Goal: Task Accomplishment & Management: Complete application form

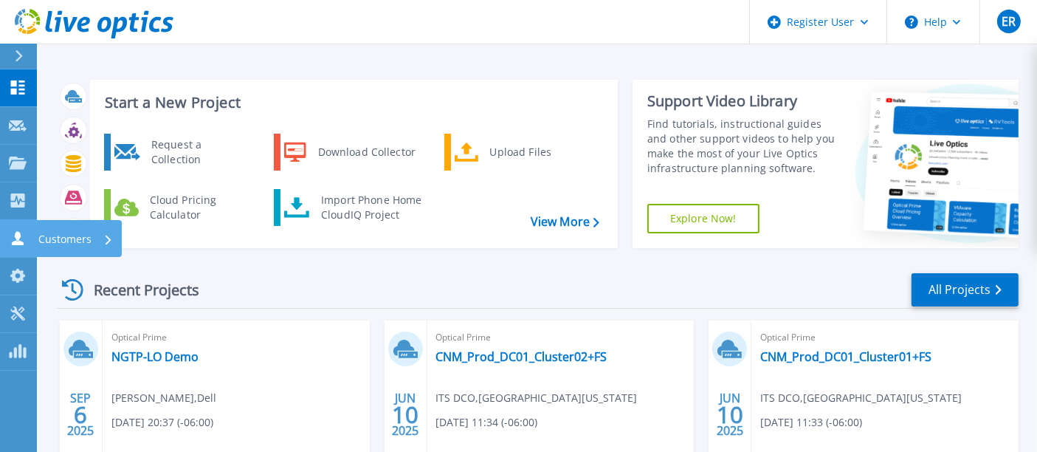
click at [10, 245] on link "Customers Customers" at bounding box center [18, 239] width 37 height 38
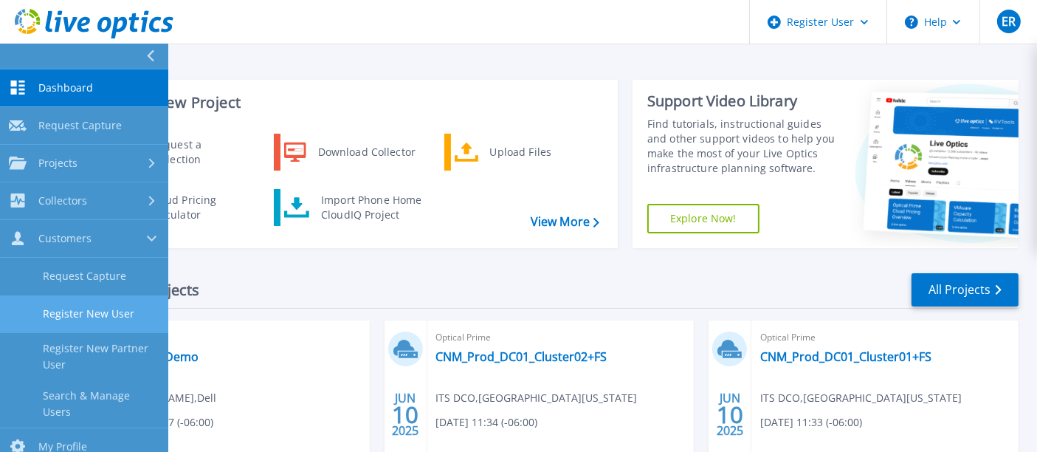
scroll to position [86, 0]
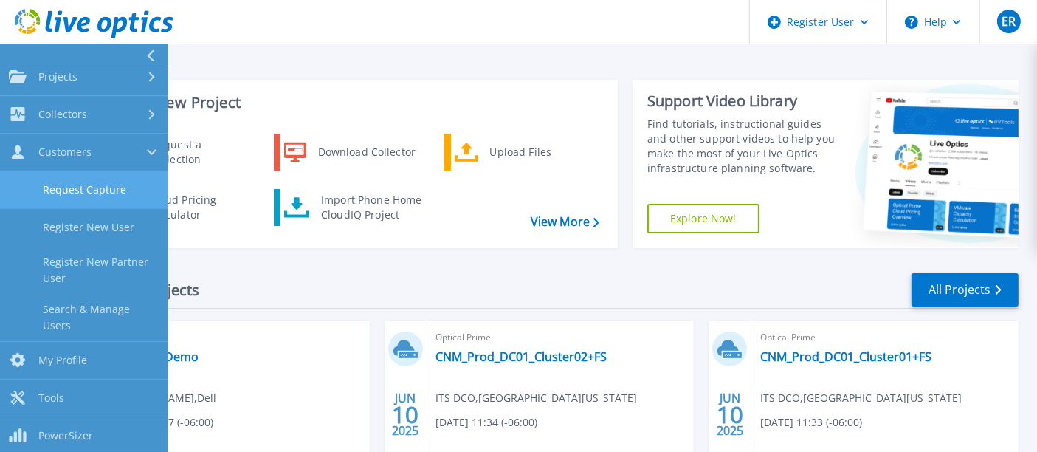
click at [105, 187] on link "Request Capture" at bounding box center [84, 190] width 168 height 38
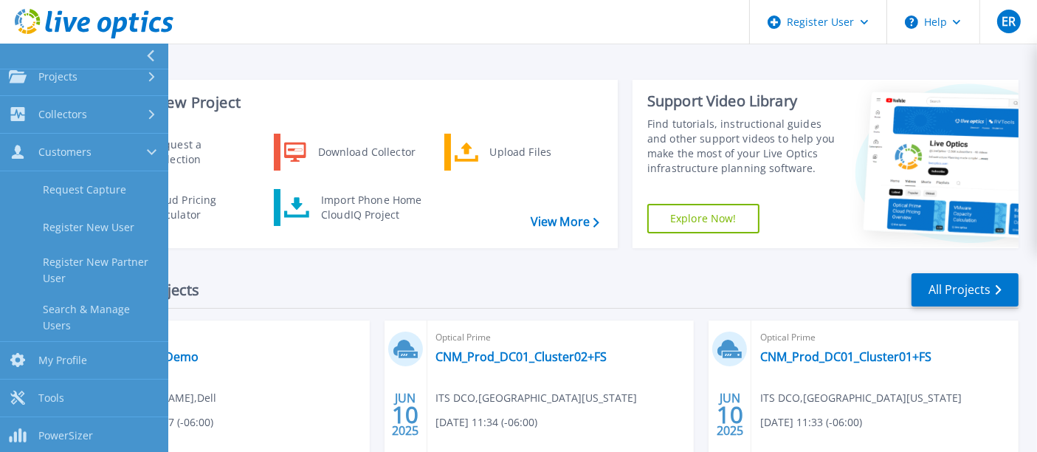
scroll to position [78, 0]
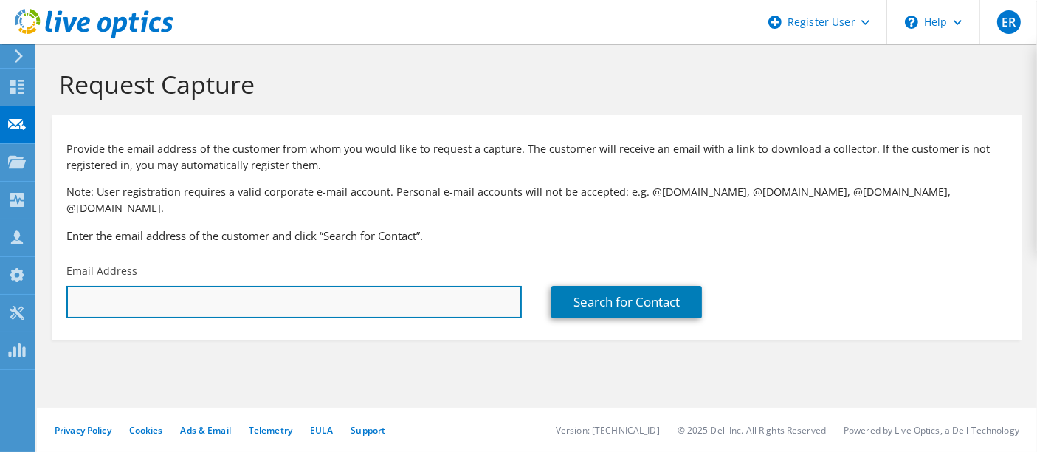
click at [424, 288] on input "text" at bounding box center [293, 302] width 455 height 32
paste input "jerry.nichols@xtiaerospace.com"
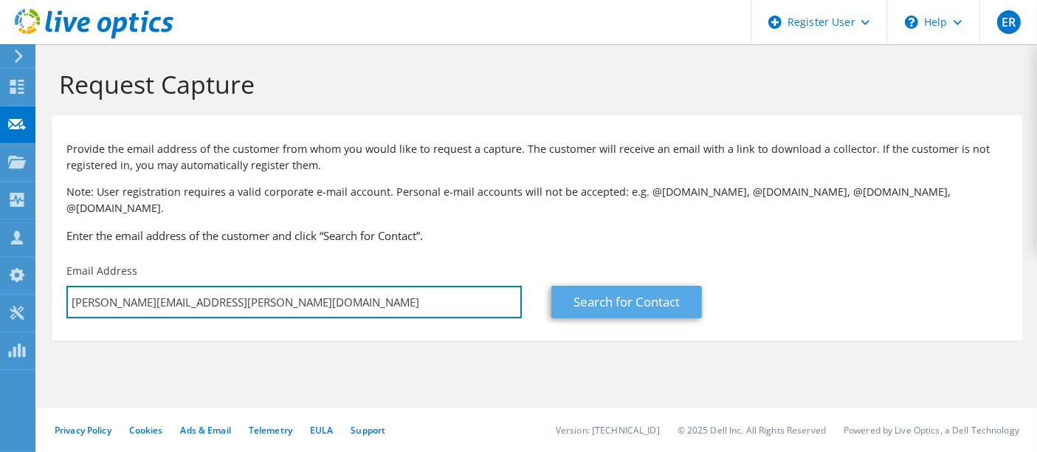
type input "jerry.nichols@xtiaerospace.com"
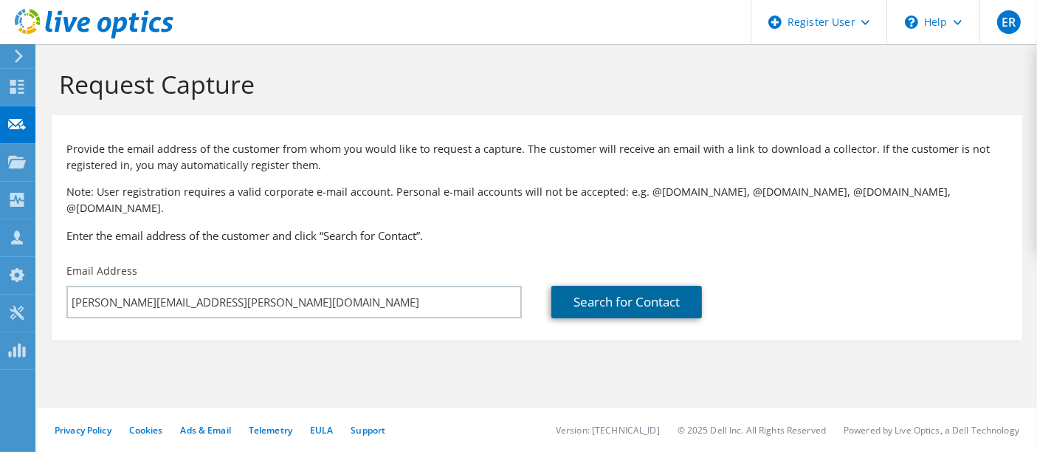
click at [678, 286] on link "Search for Contact" at bounding box center [626, 302] width 151 height 32
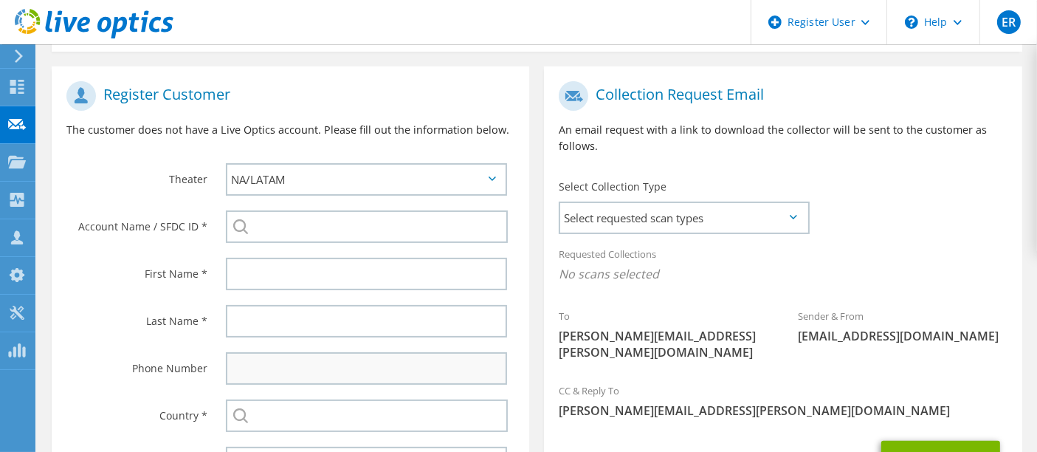
scroll to position [281, 0]
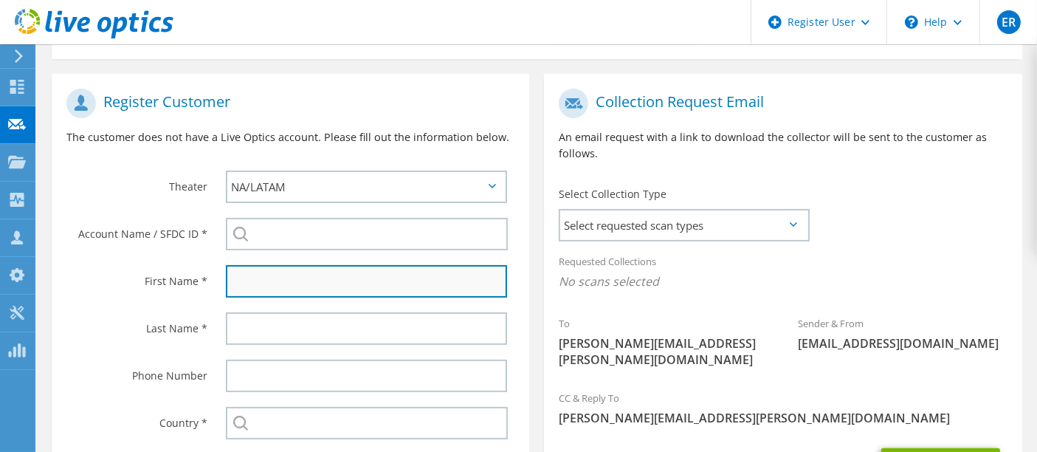
click at [323, 265] on input "text" at bounding box center [367, 281] width 282 height 32
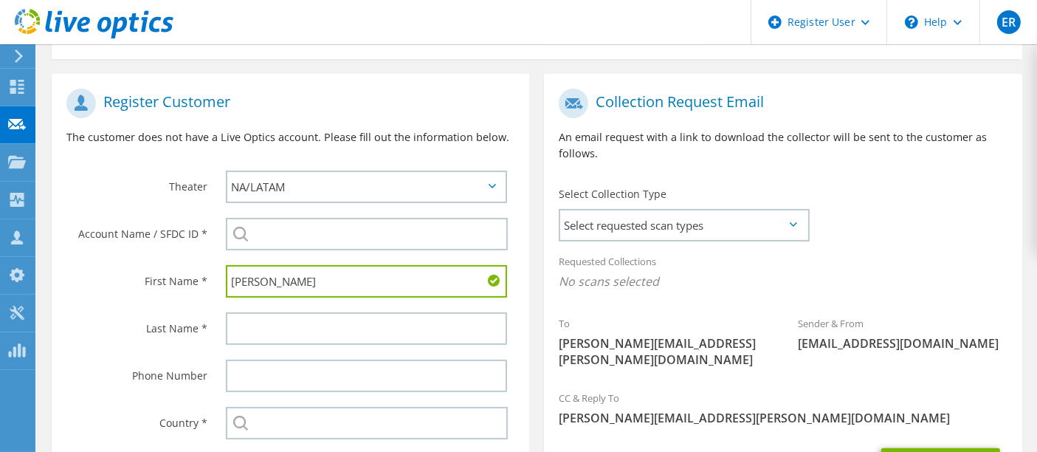
type input "Jerry"
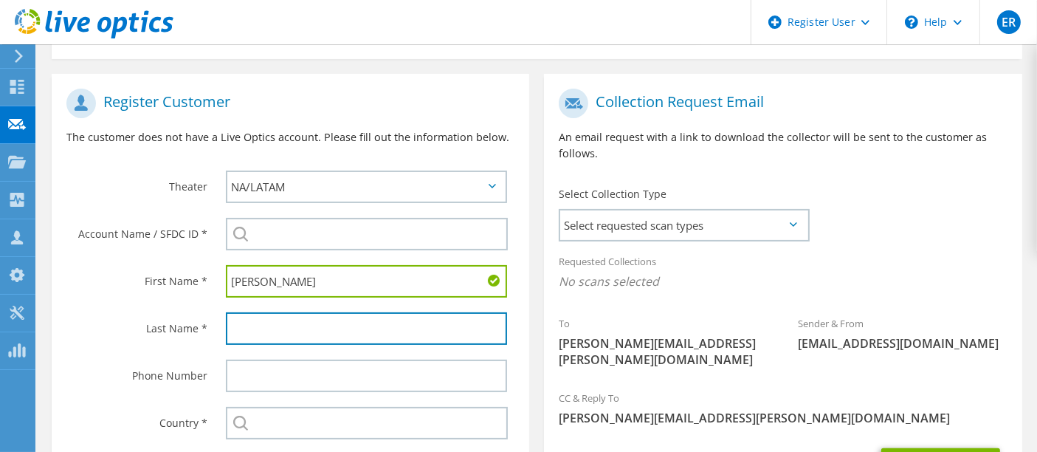
paste input "Nichols"
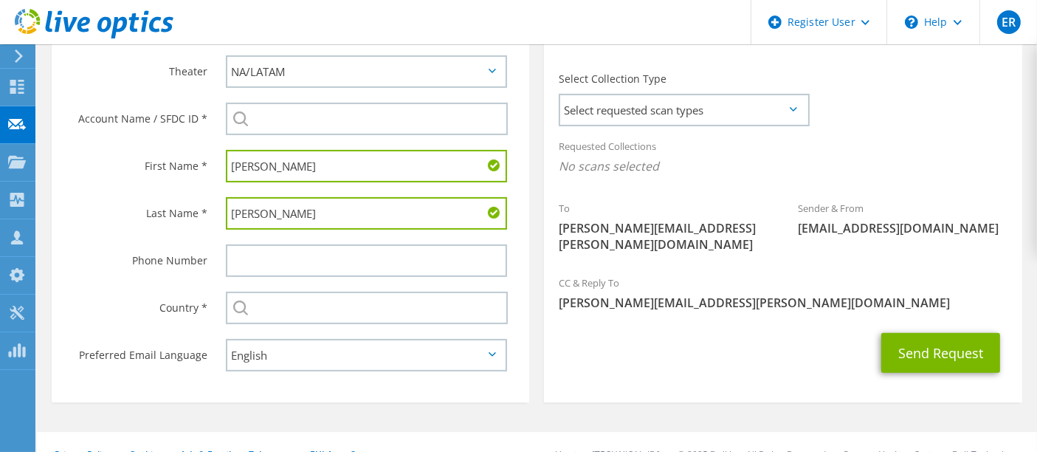
scroll to position [400, 0]
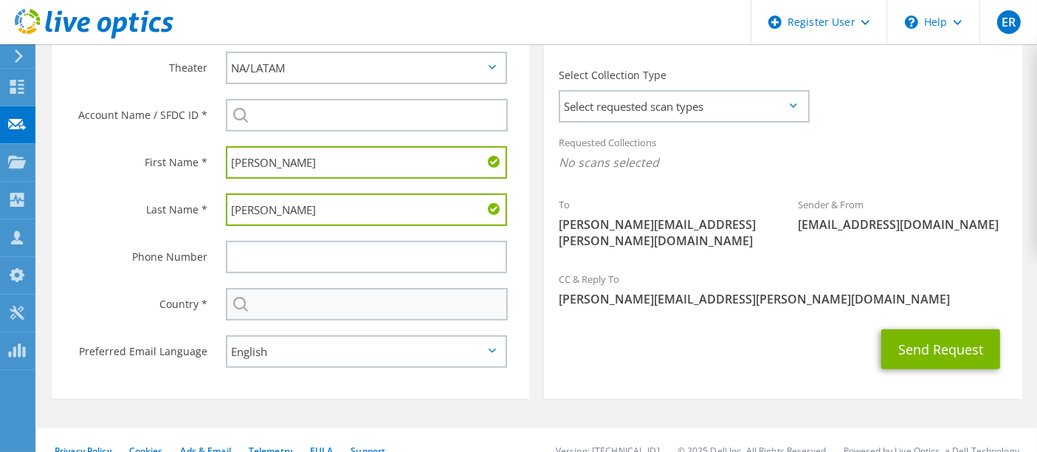
type input "Nichols"
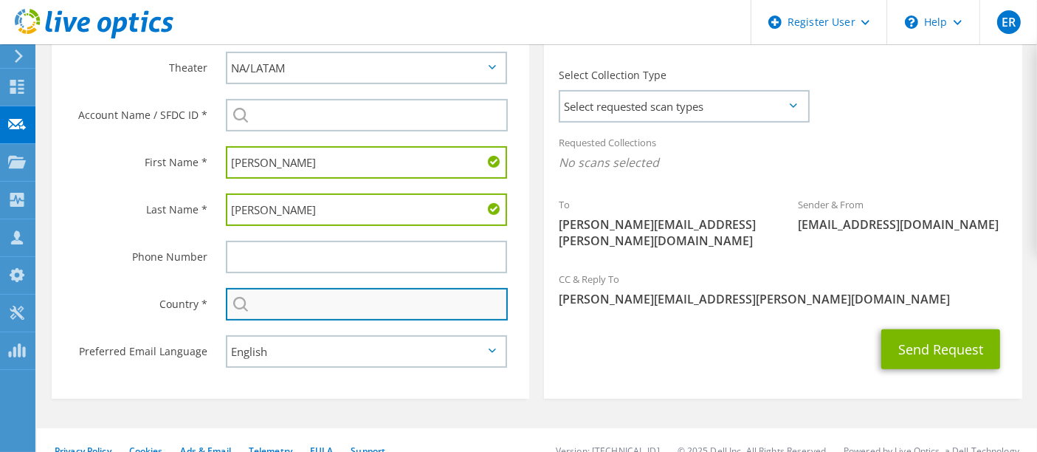
click at [345, 292] on input "text" at bounding box center [367, 304] width 283 height 32
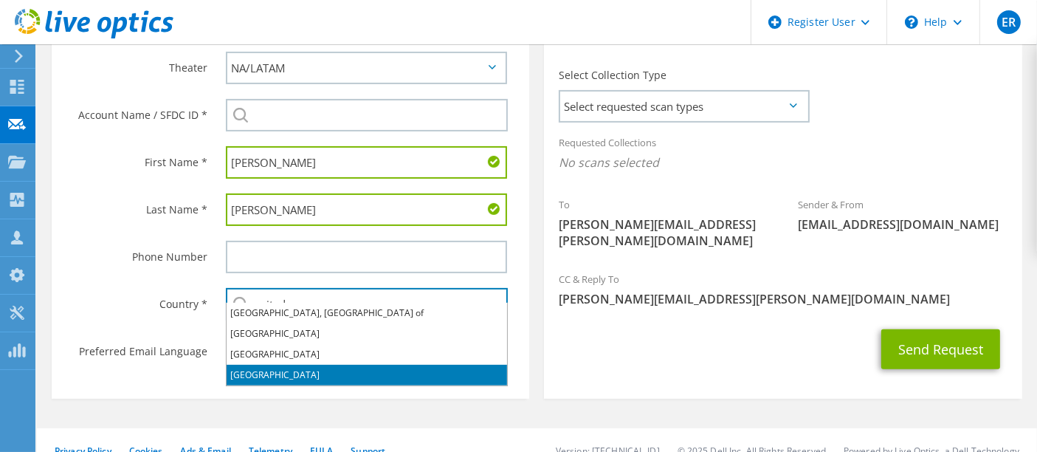
click at [272, 372] on li "[GEOGRAPHIC_DATA]" at bounding box center [367, 375] width 281 height 21
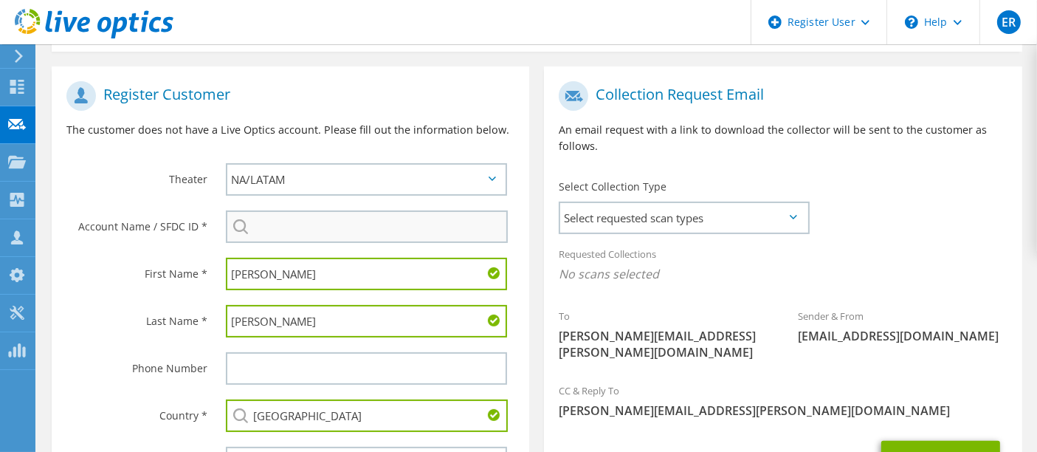
scroll to position [287, 0]
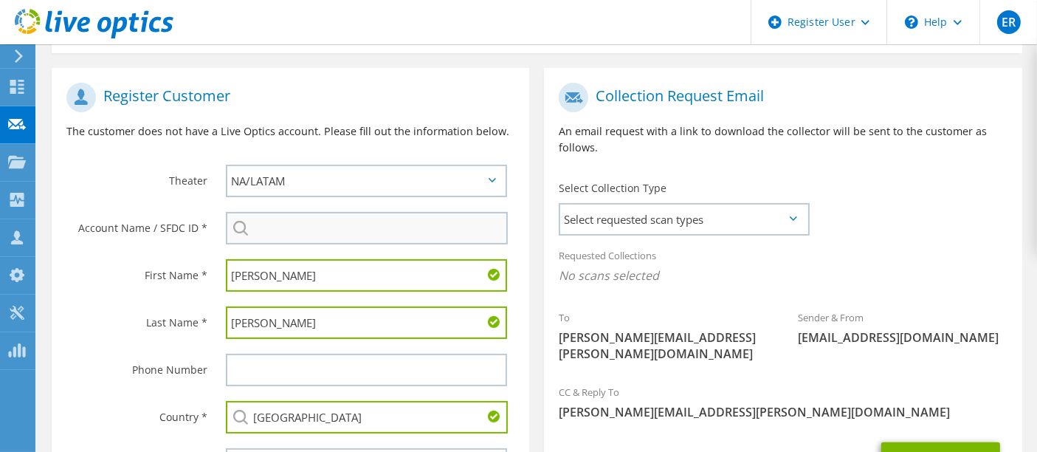
type input "[GEOGRAPHIC_DATA]"
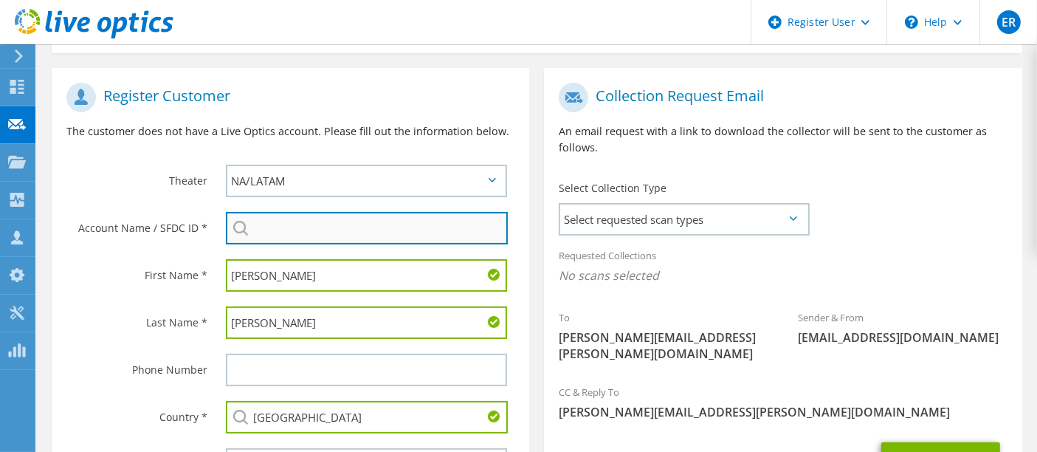
click at [331, 212] on input "search" at bounding box center [367, 228] width 283 height 32
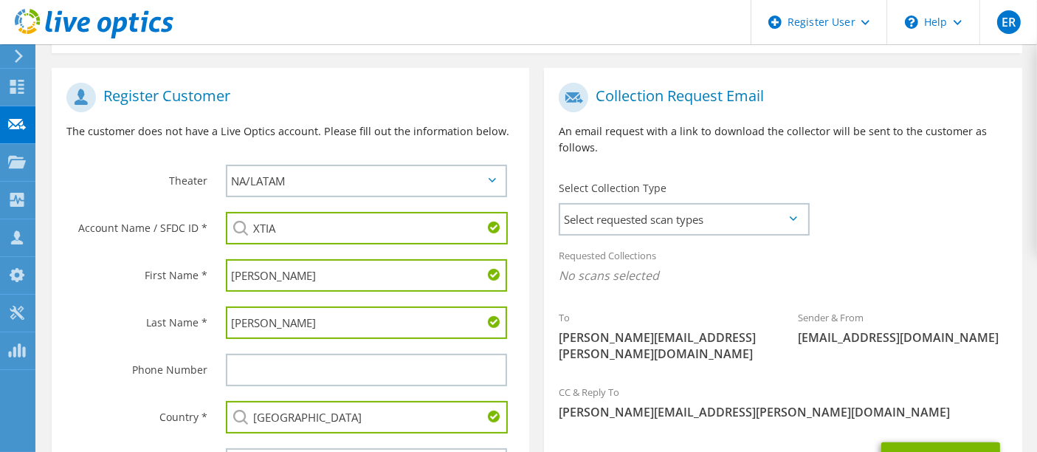
drag, startPoint x: 335, startPoint y: 212, endPoint x: 204, endPoint y: 229, distance: 132.5
click at [204, 229] on div "Account Name / SFDC ID * XTIA No results for xtia found." at bounding box center [291, 227] width 478 height 47
paste input "Aerospace, Inc"
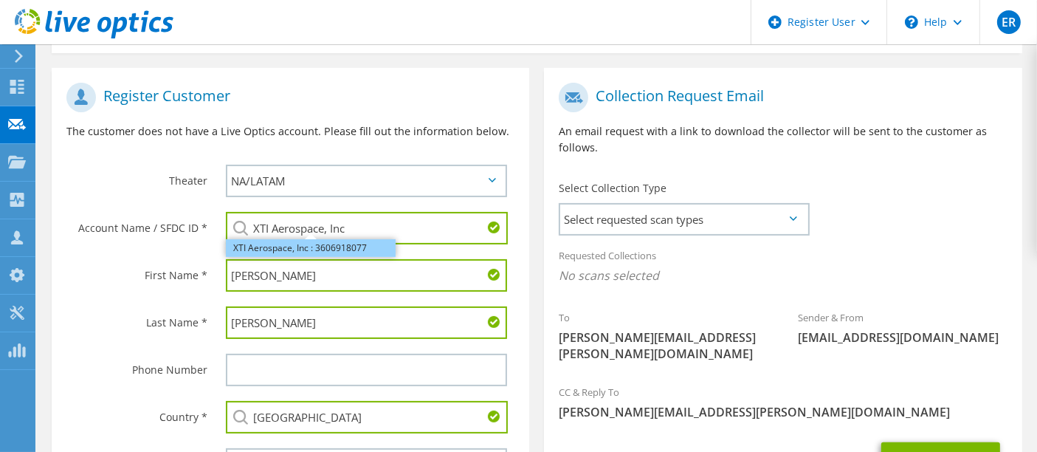
click at [306, 239] on li "XTI Aerospace, Inc : 3606918077" at bounding box center [311, 248] width 170 height 18
type input "XTI Aerospace, Inc : 3606918077"
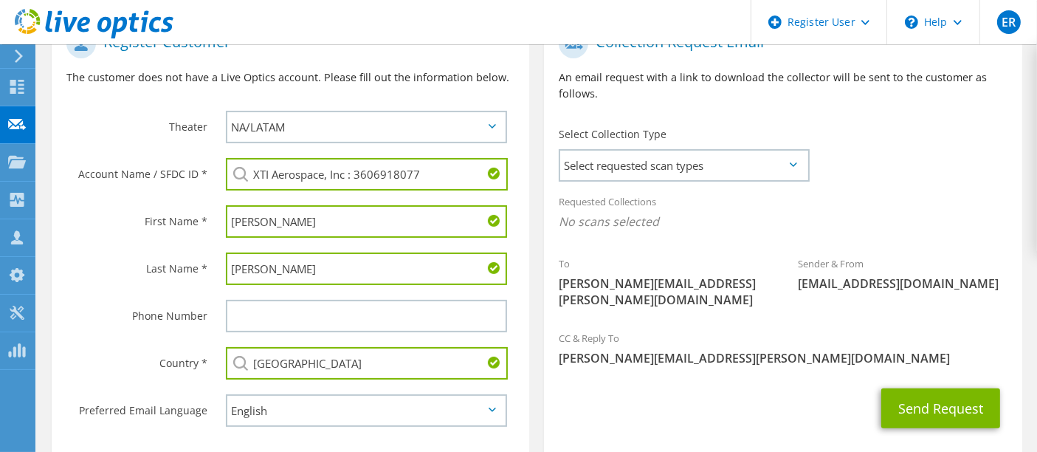
scroll to position [343, 0]
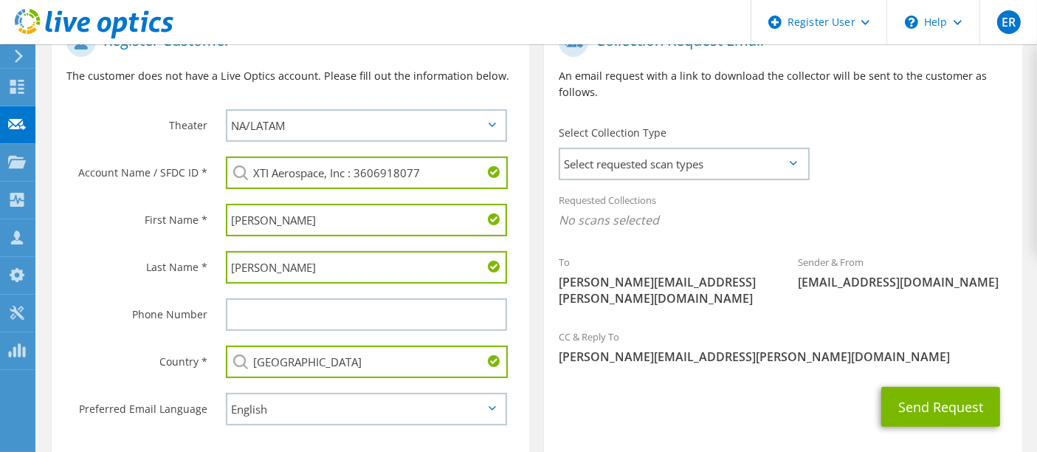
click at [666, 148] on div "Select requested scan types Server Virtualization Optical Prime AWS Nutanix SC" at bounding box center [684, 164] width 250 height 32
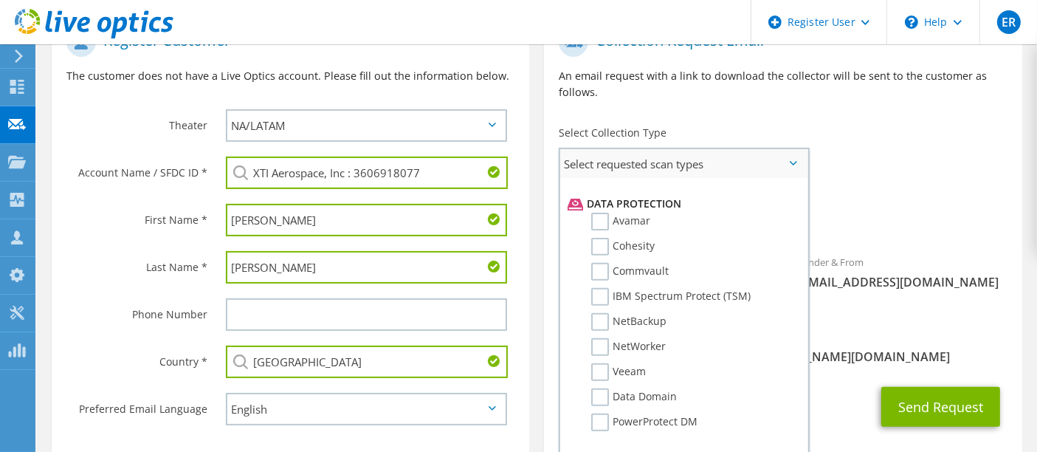
scroll to position [0, 0]
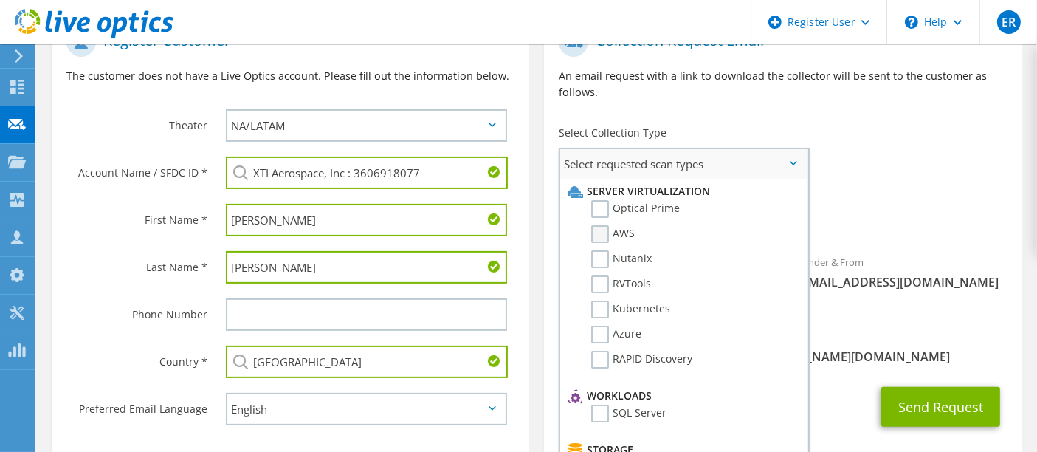
click at [599, 225] on label "AWS" at bounding box center [613, 234] width 44 height 18
click at [0, 0] on input "AWS" at bounding box center [0, 0] width 0 height 0
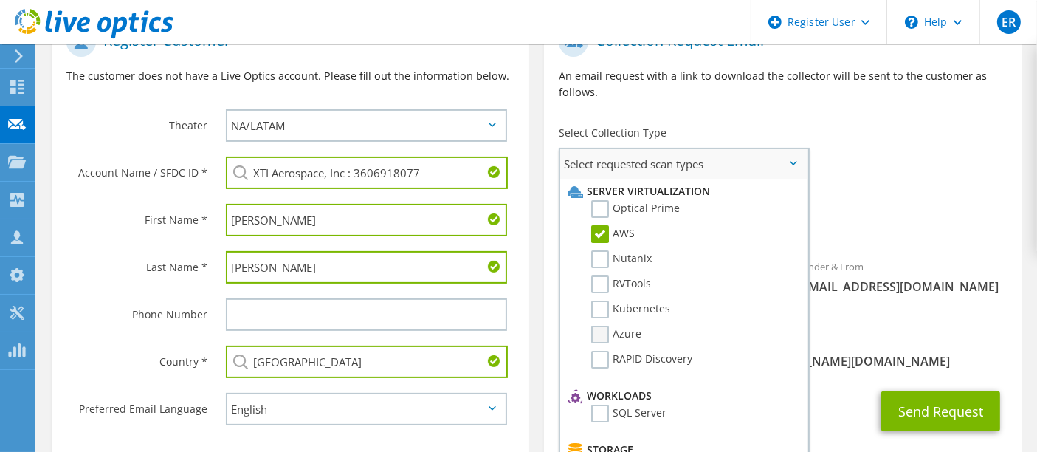
click at [599, 326] on label "Azure" at bounding box center [616, 335] width 50 height 18
click at [0, 0] on input "Azure" at bounding box center [0, 0] width 0 height 0
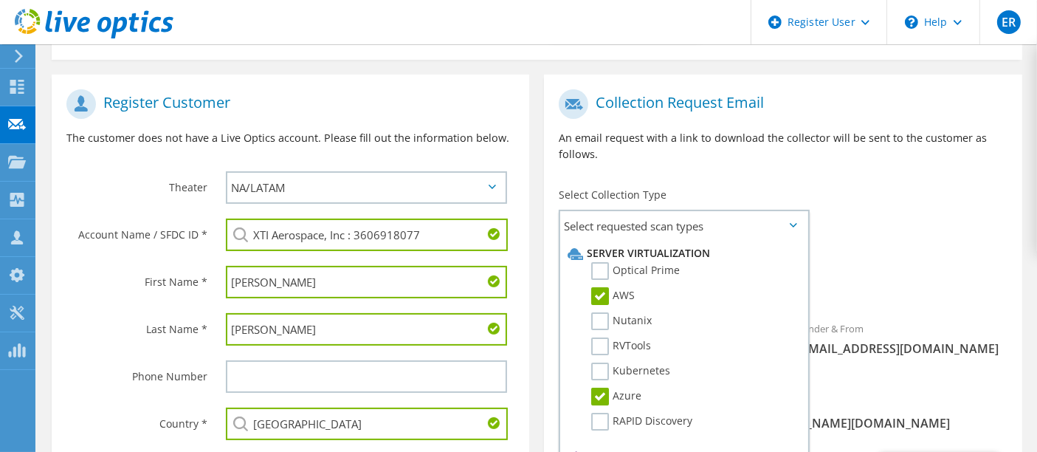
click at [921, 288] on div "Requested Collections No scans selected AWS Azure" at bounding box center [783, 276] width 478 height 59
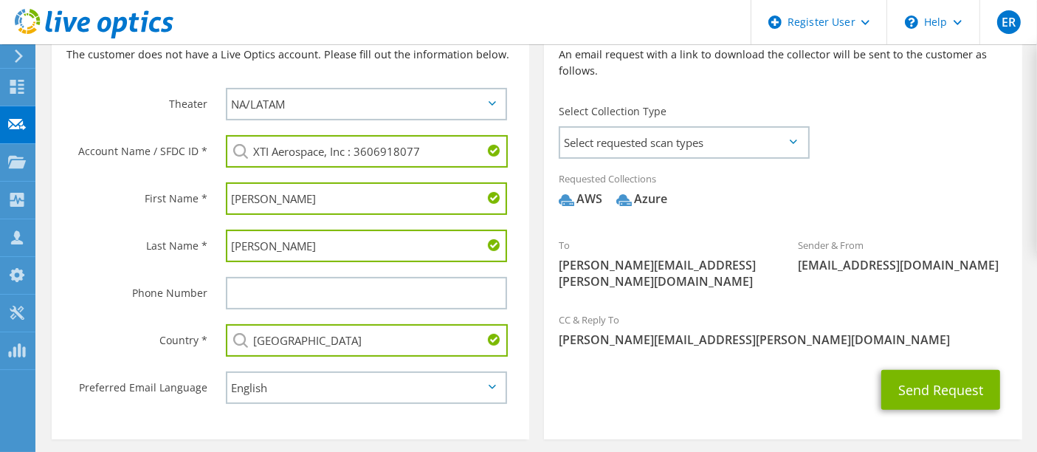
scroll to position [400, 0]
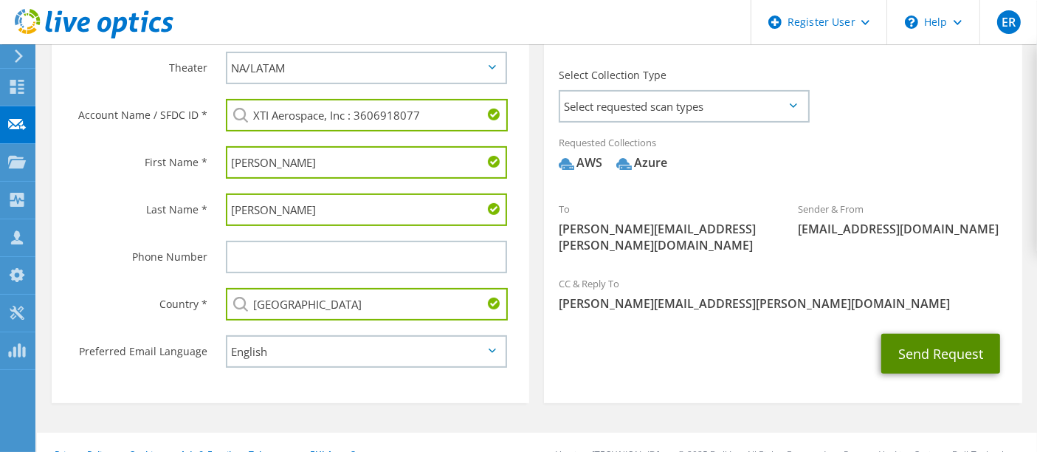
click at [917, 334] on button "Send Request" at bounding box center [940, 354] width 119 height 40
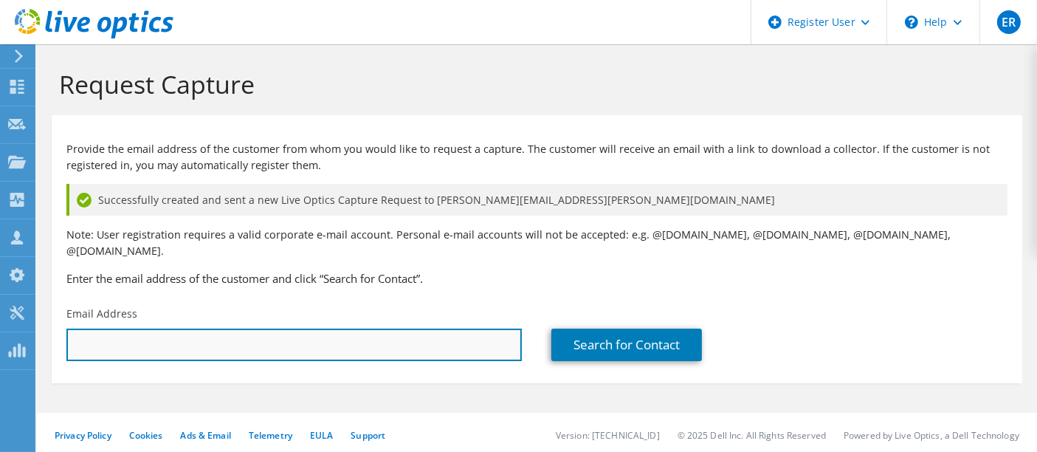
click at [402, 328] on input "text" at bounding box center [293, 344] width 455 height 32
paste input "samuel.figueroa@xtiaerospace.com"
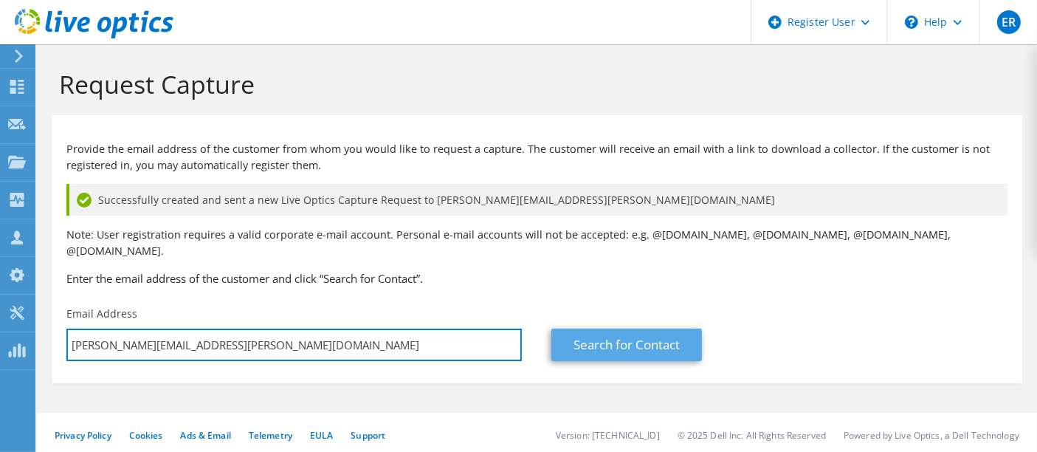
type input "samuel.figueroa@xtiaerospace.com"
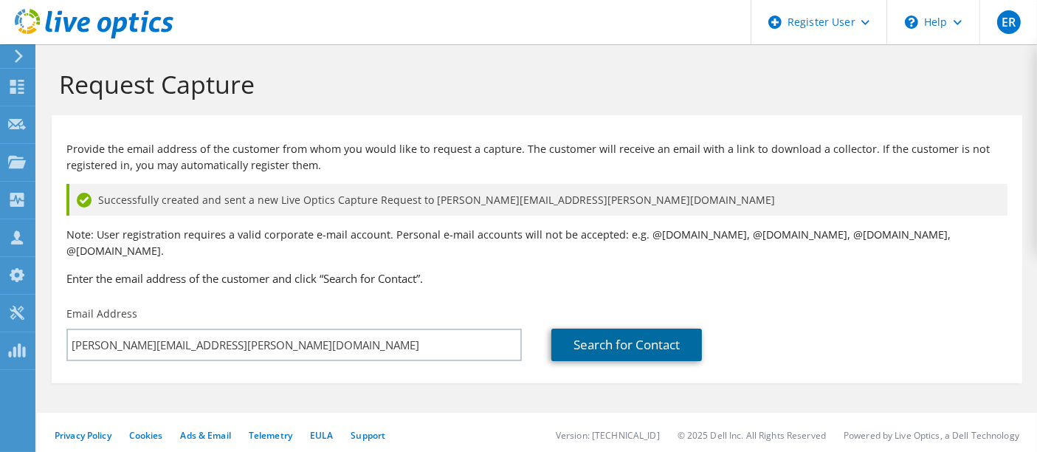
click at [627, 328] on link "Search for Contact" at bounding box center [626, 344] width 151 height 32
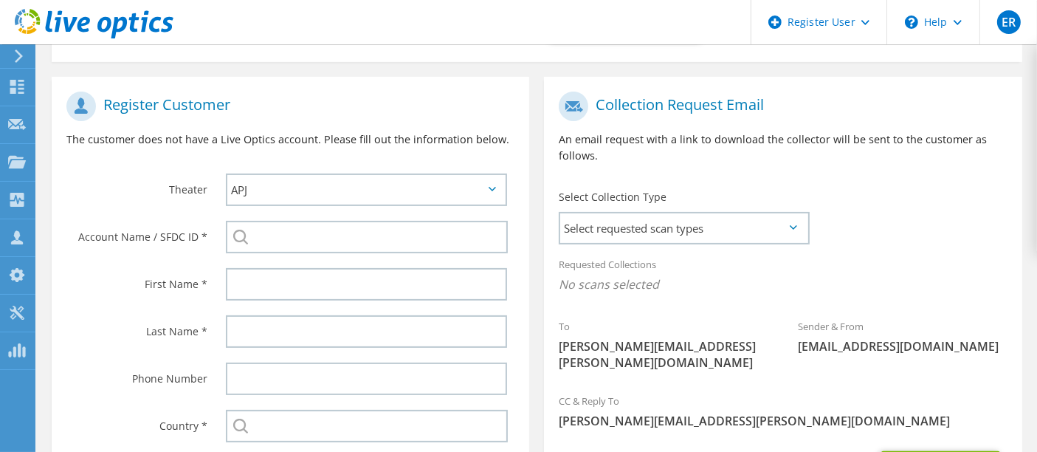
scroll to position [323, 0]
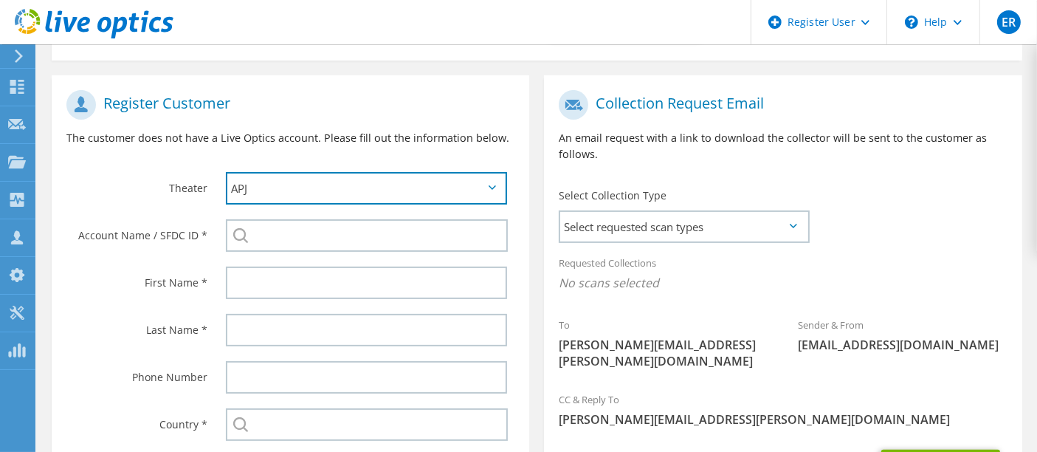
click at [486, 175] on select "APJ EMEA NA/LATAM" at bounding box center [367, 188] width 282 height 32
select select "3"
click at [226, 172] on select "APJ EMEA NA/LATAM" at bounding box center [367, 188] width 282 height 32
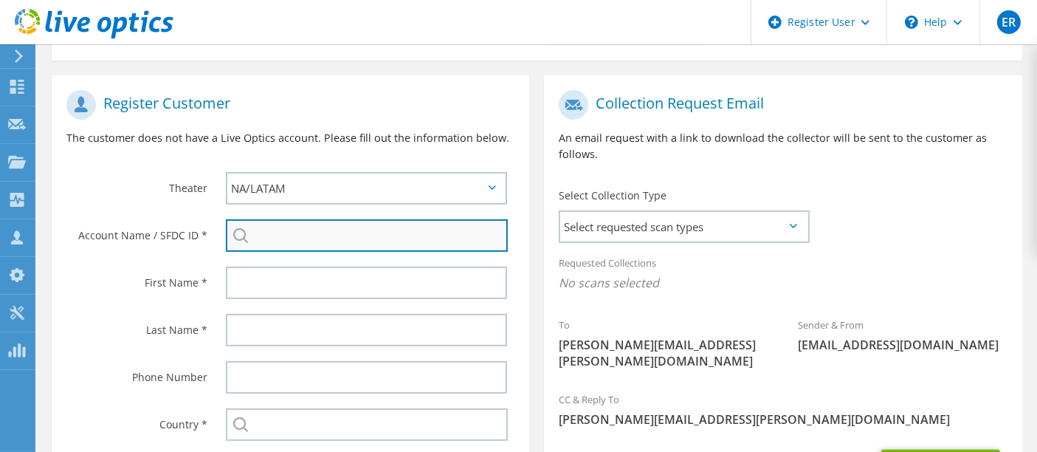
click at [339, 224] on input "search" at bounding box center [367, 235] width 283 height 32
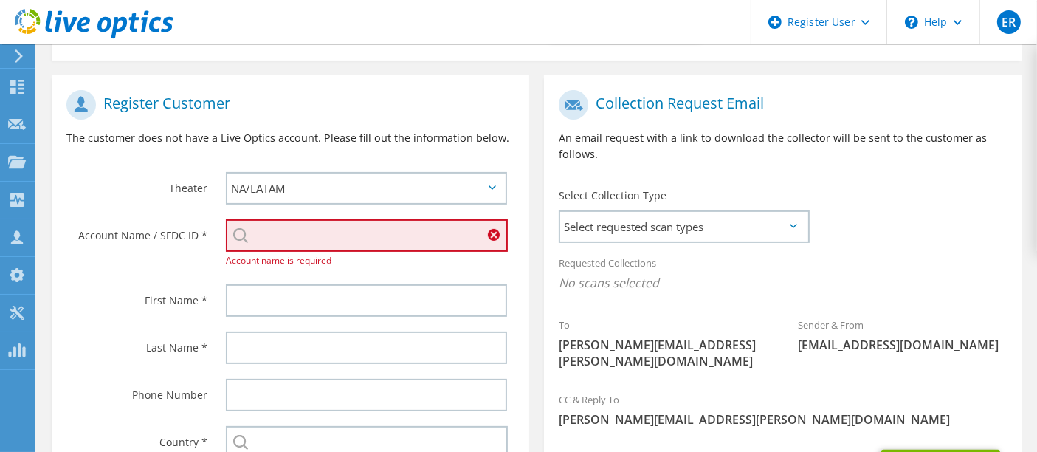
paste input "XTI Aerospace, Inc"
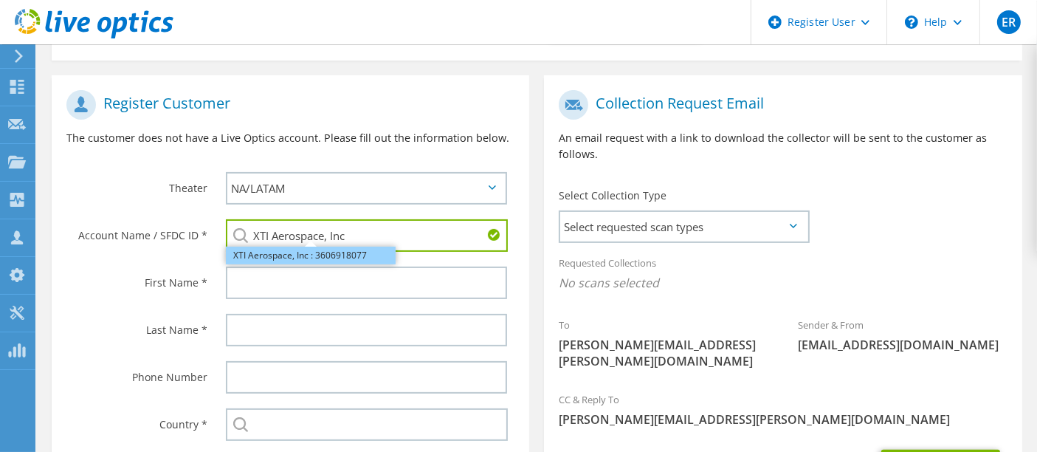
click at [333, 247] on li "XTI Aerospace, Inc : 3606918077" at bounding box center [311, 256] width 170 height 18
type input "XTI Aerospace, Inc : 3606918077"
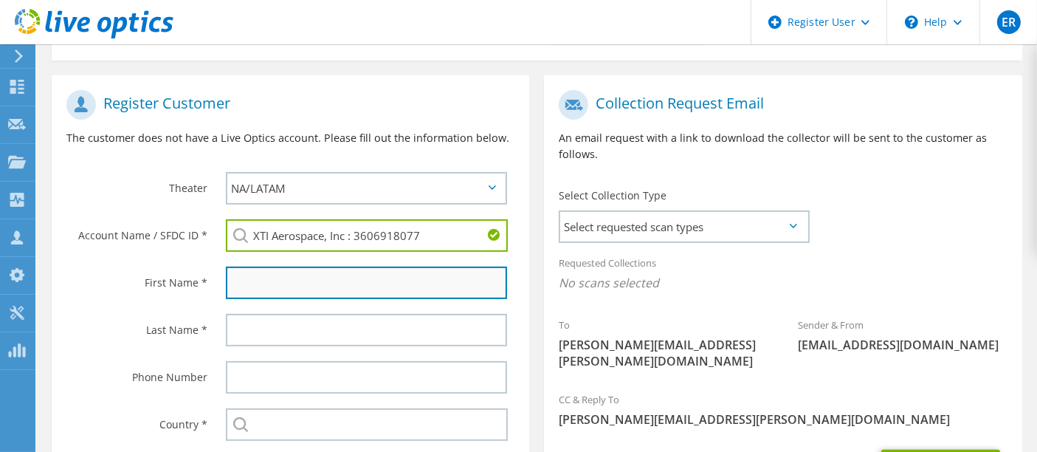
click at [312, 266] on input "text" at bounding box center [367, 282] width 282 height 32
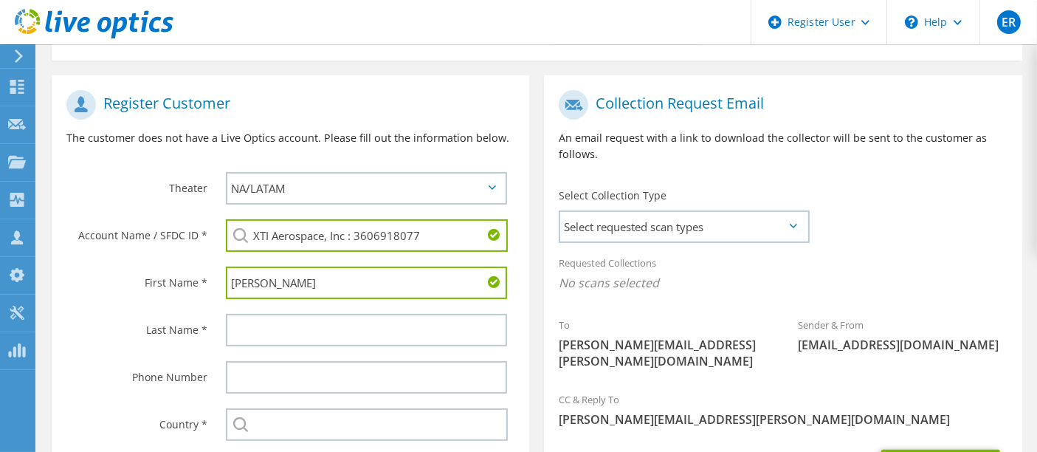
type input "Samuel"
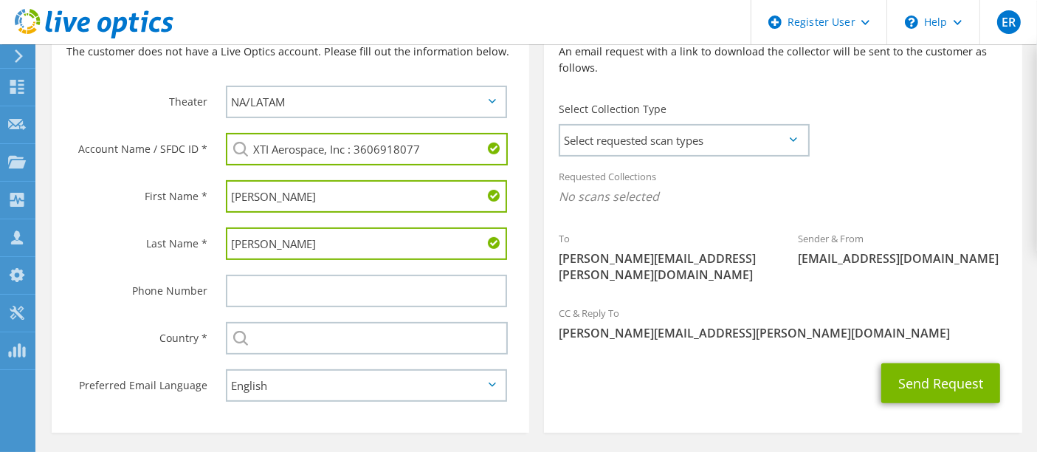
scroll to position [443, 0]
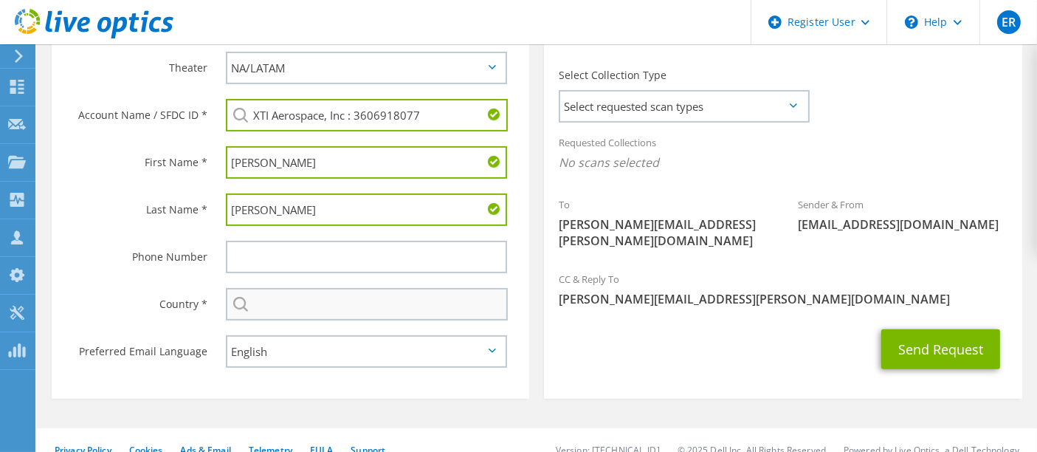
type input "Figueroa"
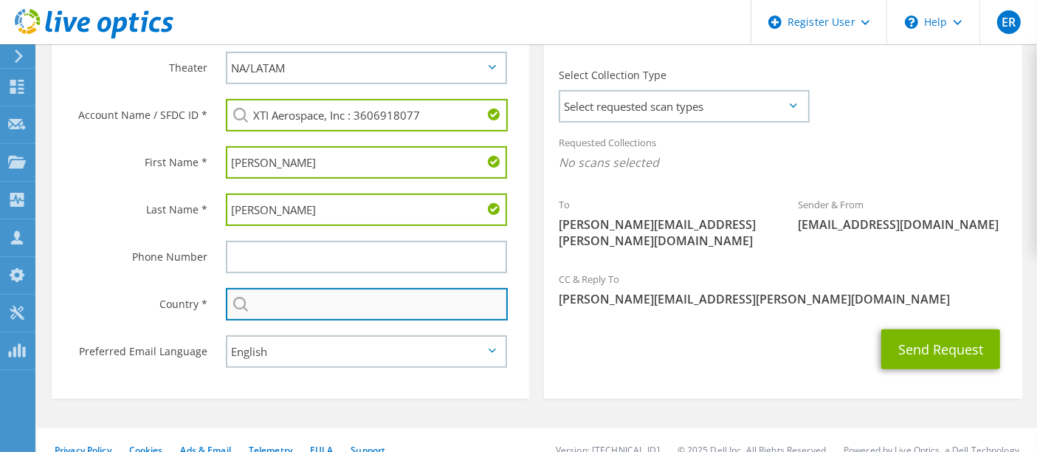
click at [309, 288] on input "text" at bounding box center [367, 304] width 283 height 32
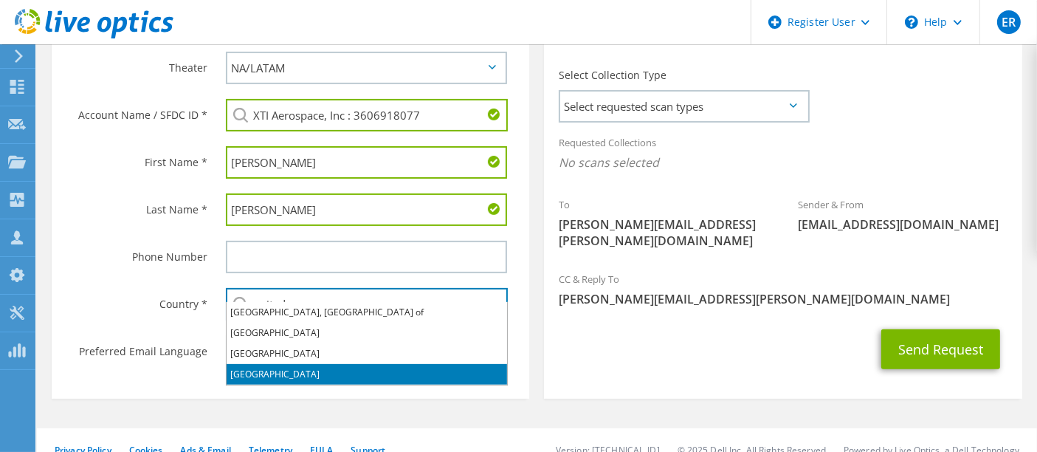
click at [275, 368] on li "[GEOGRAPHIC_DATA]" at bounding box center [367, 374] width 281 height 21
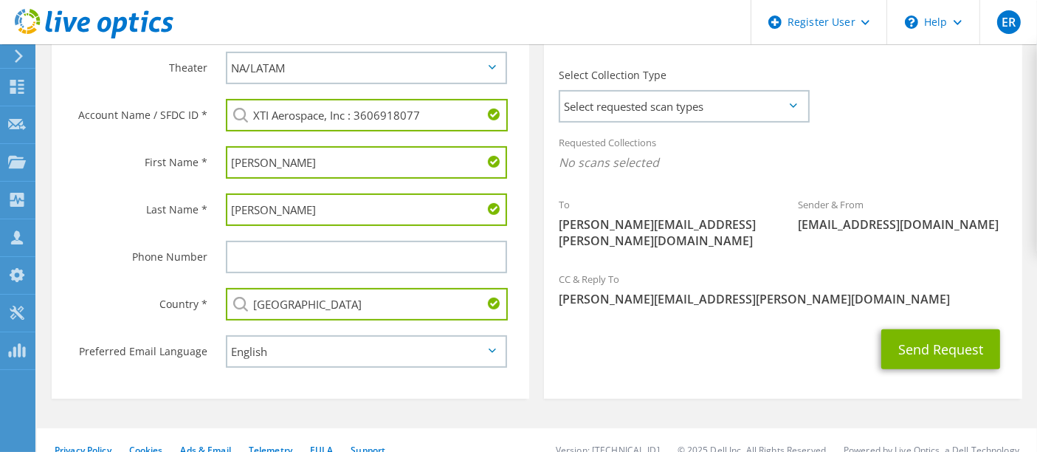
type input "[GEOGRAPHIC_DATA]"
click at [609, 322] on div "Send Request" at bounding box center [783, 349] width 478 height 55
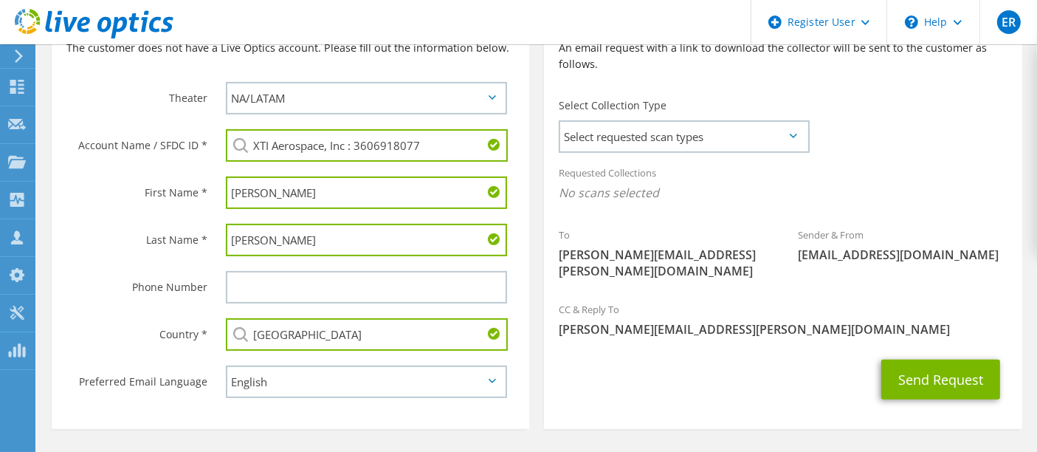
scroll to position [411, 0]
click at [657, 125] on span "Select requested scan types" at bounding box center [683, 138] width 247 height 30
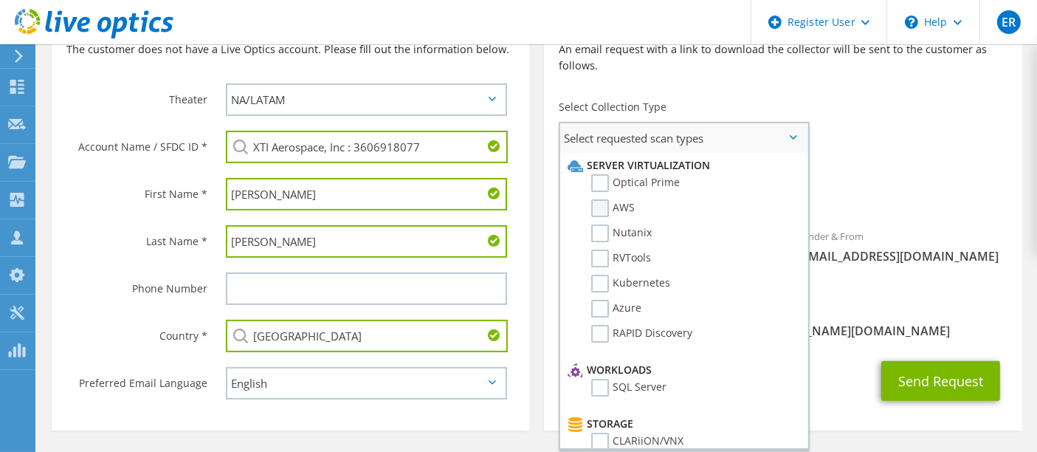
click at [603, 199] on label "AWS" at bounding box center [613, 208] width 44 height 18
click at [0, 0] on input "AWS" at bounding box center [0, 0] width 0 height 0
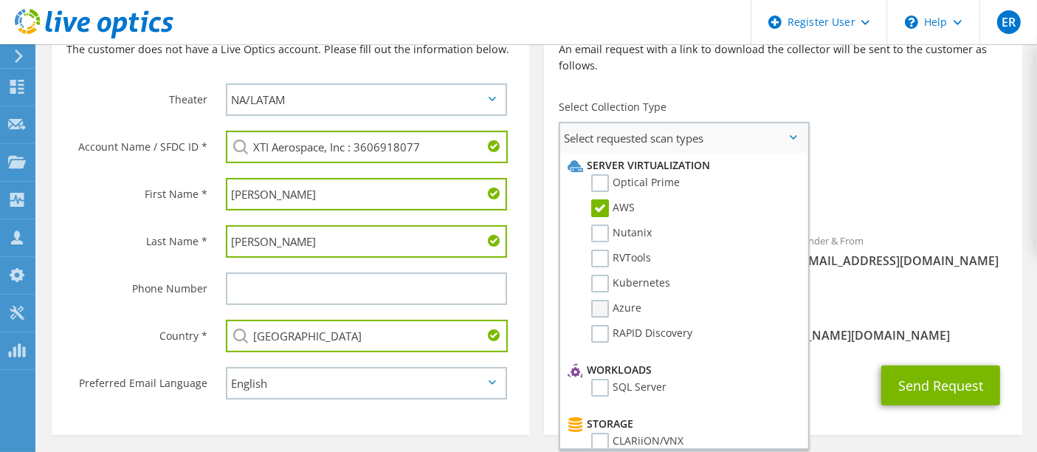
click at [603, 300] on label "Azure" at bounding box center [616, 309] width 50 height 18
click at [0, 0] on input "Azure" at bounding box center [0, 0] width 0 height 0
click at [924, 231] on div "Sender & From liveoptics@liveoptics.com" at bounding box center [902, 250] width 239 height 51
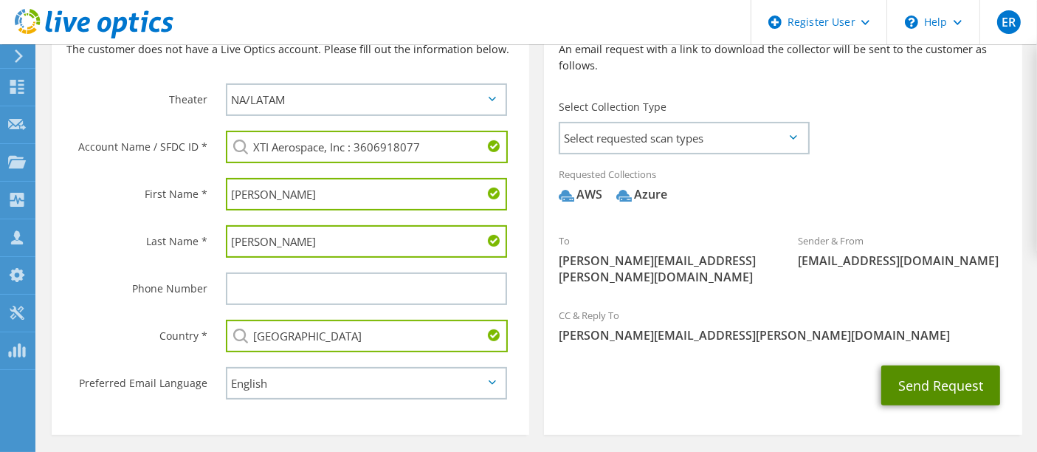
click at [921, 365] on button "Send Request" at bounding box center [940, 385] width 119 height 40
